Goal: Task Accomplishment & Management: Manage account settings

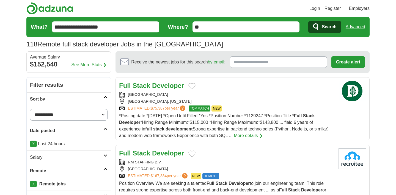
click at [318, 9] on link "Login" at bounding box center [315, 8] width 11 height 7
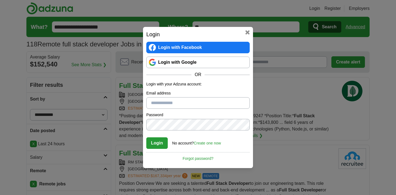
click at [217, 62] on link "Login with Google" at bounding box center [198, 63] width 104 height 12
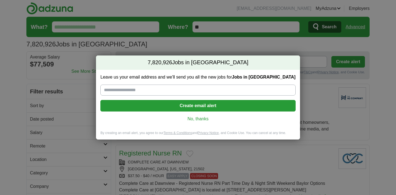
click at [210, 122] on link "No, thanks" at bounding box center [198, 119] width 186 height 6
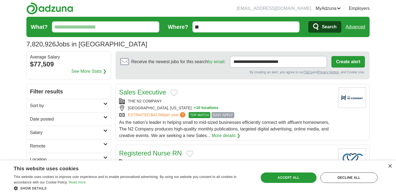
click at [0, 0] on link "Resumes" at bounding box center [0, 0] width 0 height 0
